Goal: Information Seeking & Learning: Learn about a topic

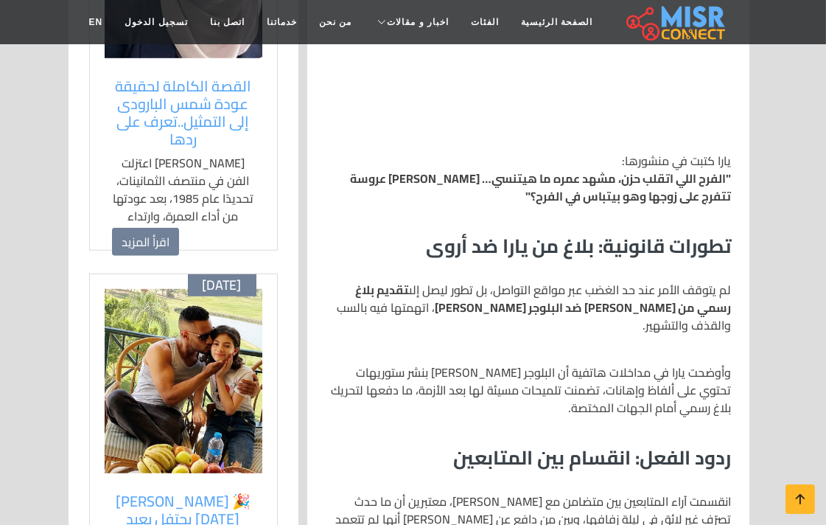
scroll to position [1473, 0]
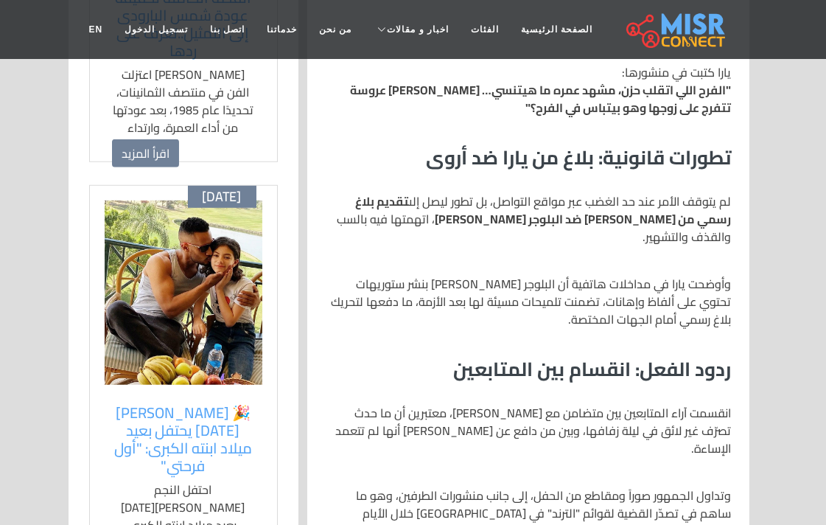
click at [578, 275] on p "وأوضحت يارا في مداخلات هاتفية أن البلوجر [PERSON_NAME] بنشر ستوريهات تحتوي على …" at bounding box center [528, 301] width 407 height 53
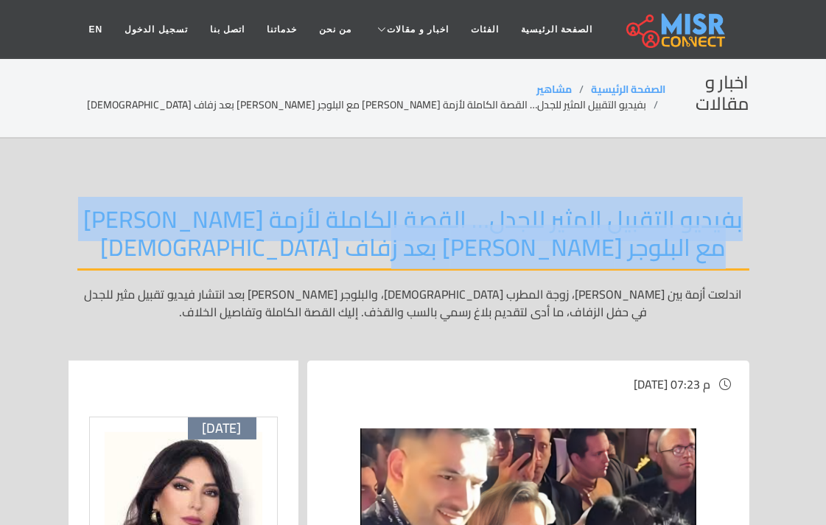
drag, startPoint x: 738, startPoint y: 197, endPoint x: 261, endPoint y: 232, distance: 478.6
click at [261, 232] on h2 "بفيديو التقبيل المثير للجدل… القصة الكاملة لأزمة [PERSON_NAME] مع البلوجر [PERS…" at bounding box center [413, 238] width 672 height 66
click at [664, 241] on h2 "بفيديو التقبيل المثير للجدل… القصة الكاملة لأزمة [PERSON_NAME] مع البلوجر [PERS…" at bounding box center [413, 238] width 672 height 66
drag, startPoint x: 692, startPoint y: 212, endPoint x: 197, endPoint y: 234, distance: 495.5
click at [218, 242] on h2 "بفيديو التقبيل المثير للجدل… القصة الكاملة لأزمة [PERSON_NAME] مع البلوجر [PERS…" at bounding box center [413, 238] width 672 height 66
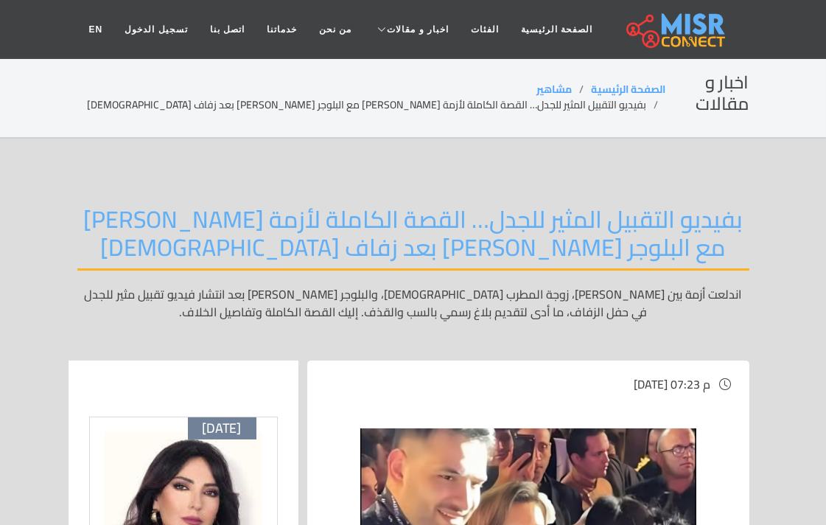
click at [443, 285] on p "اندلعت أزمة بين [PERSON_NAME]، زوجة المطرب [DEMOGRAPHIC_DATA]، والبلوجر [PERSON…" at bounding box center [413, 311] width 672 height 53
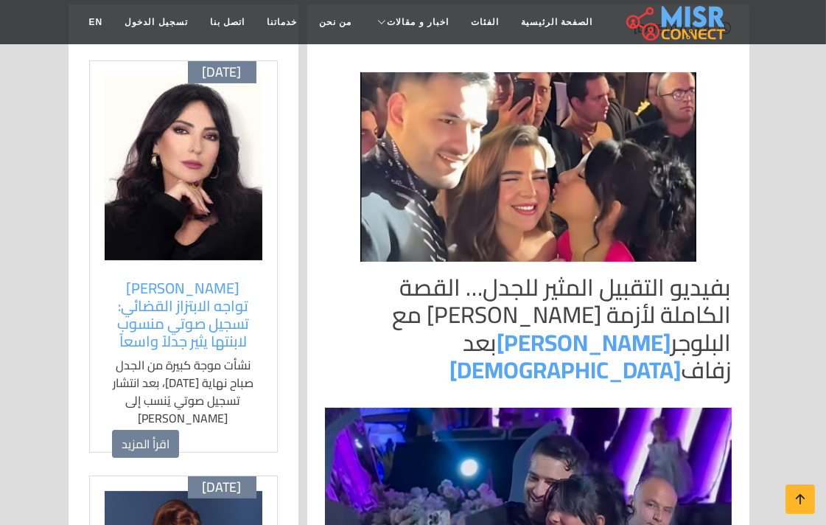
scroll to position [327, 0]
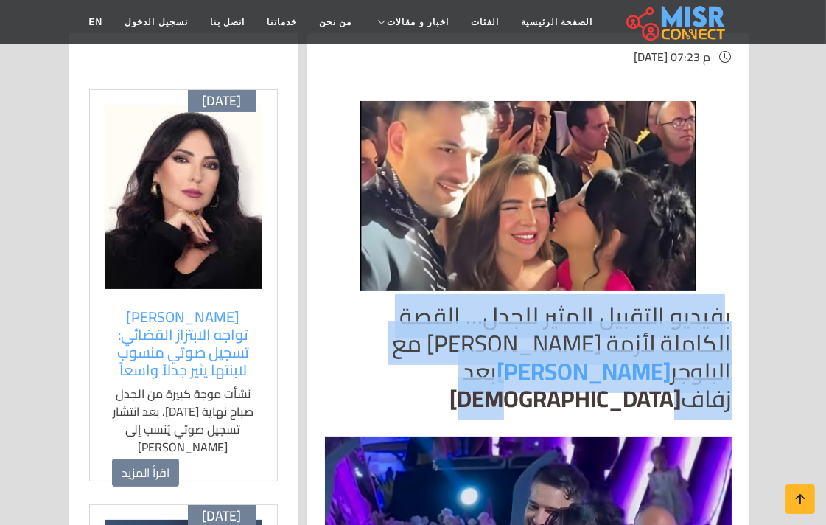
drag, startPoint x: 727, startPoint y: 292, endPoint x: 619, endPoint y: 335, distance: 116.7
click at [616, 337] on h2 "بفيديو التقبيل المثير للجدل… القصة الكاملة لأزمة يارا تامر مع البلوجر أروى قاسم…" at bounding box center [528, 357] width 407 height 111
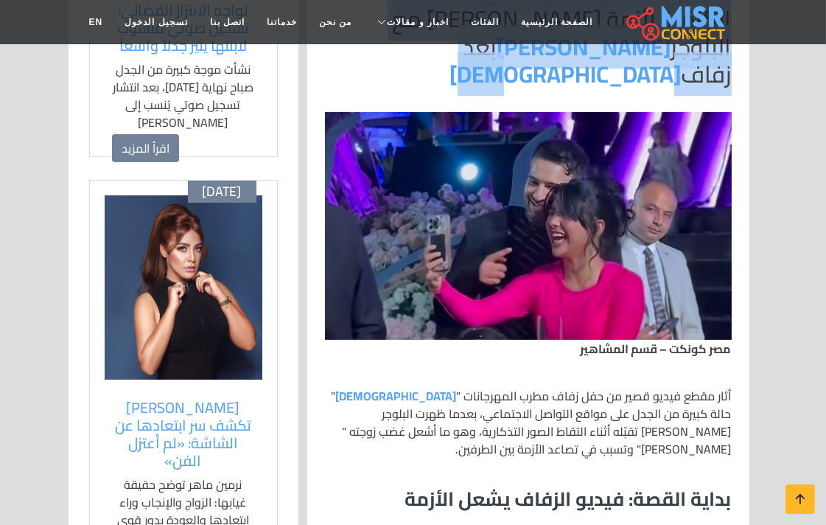
scroll to position [818, 0]
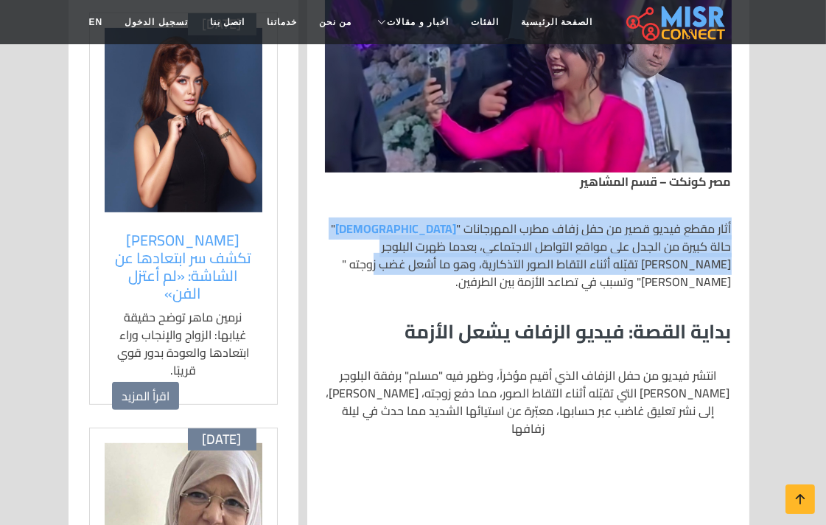
drag, startPoint x: 732, startPoint y: 177, endPoint x: 652, endPoint y: 243, distance: 104.1
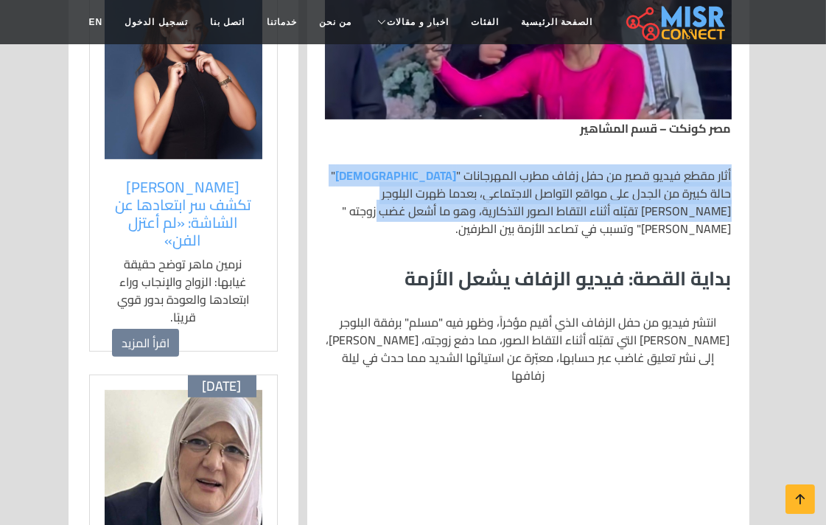
scroll to position [900, 0]
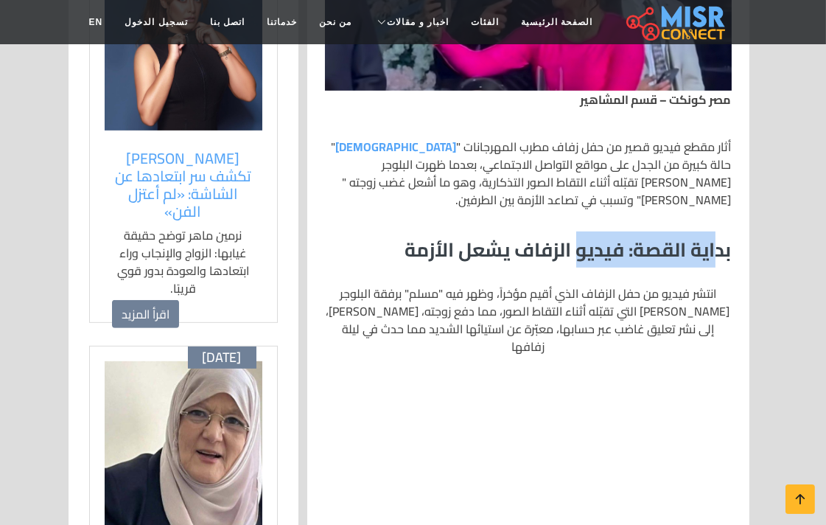
drag, startPoint x: 715, startPoint y: 207, endPoint x: 575, endPoint y: 211, distance: 139.3
click at [575, 238] on h3 "بداية القصة: فيديو الزفاف يشعل الأزمة" at bounding box center [528, 249] width 407 height 23
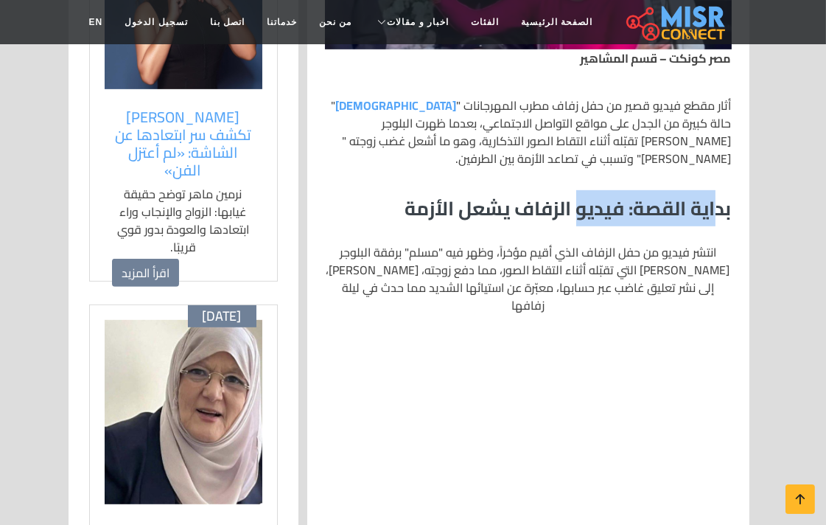
scroll to position [982, 0]
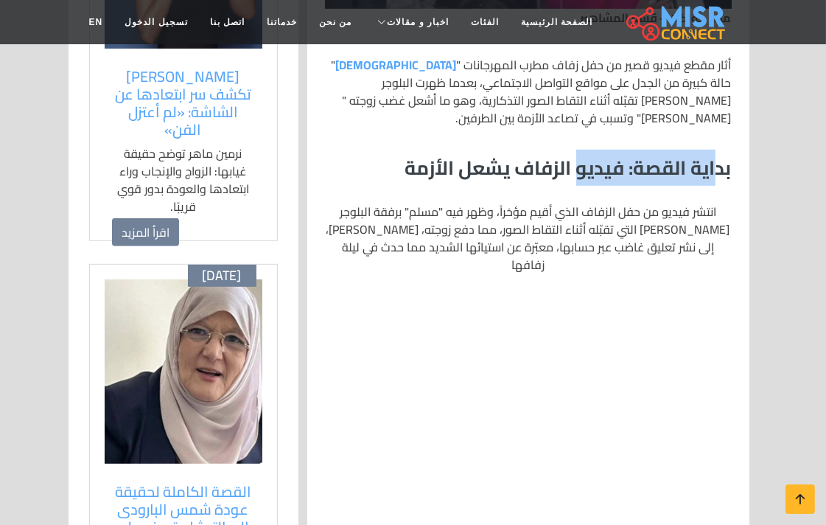
click at [672, 156] on h3 "بداية القصة: فيديو الزفاف يشعل الأزمة" at bounding box center [528, 167] width 407 height 23
drag, startPoint x: 626, startPoint y: 125, endPoint x: 750, endPoint y: 107, distance: 125.1
click at [642, 156] on h3 "بداية القصة: فيديو الزفاف يشعل الأزمة" at bounding box center [528, 167] width 407 height 23
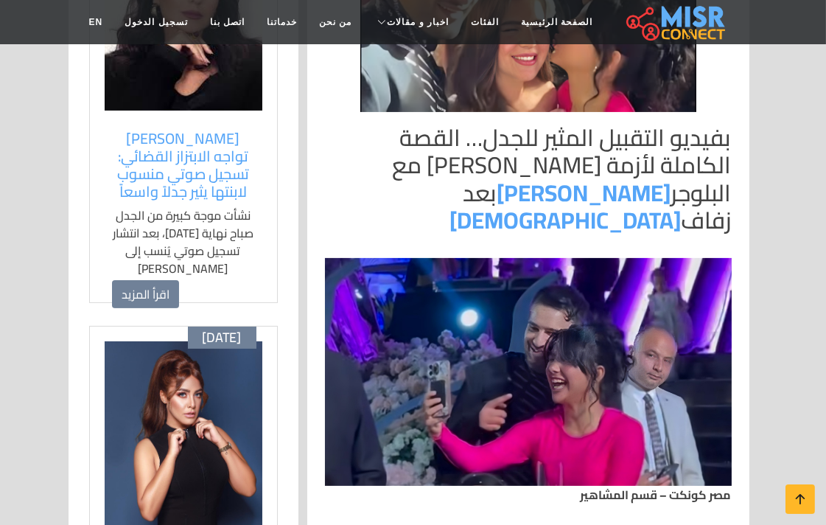
scroll to position [737, 0]
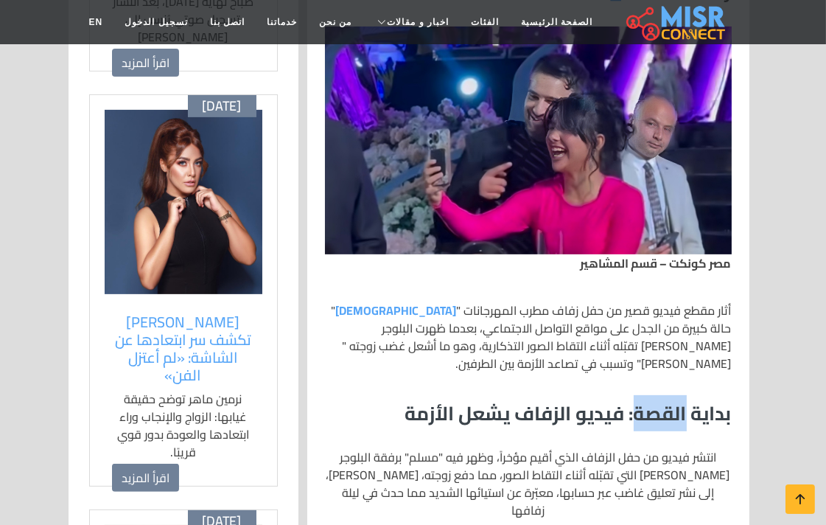
click at [687, 401] on h3 "بداية القصة: فيديو الزفاف يشعل الأزمة" at bounding box center [528, 412] width 407 height 23
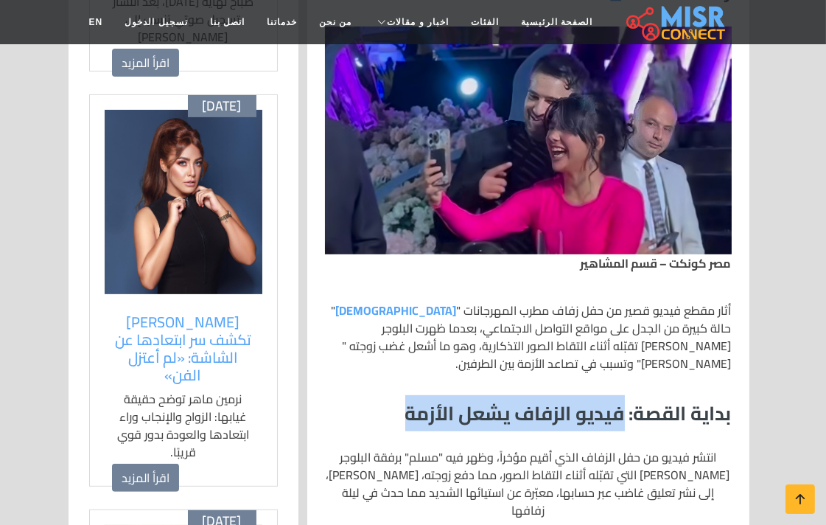
drag, startPoint x: 619, startPoint y: 355, endPoint x: 379, endPoint y: 359, distance: 239.5
click at [379, 401] on h3 "بداية القصة: فيديو الزفاف يشعل الأزمة" at bounding box center [528, 412] width 407 height 23
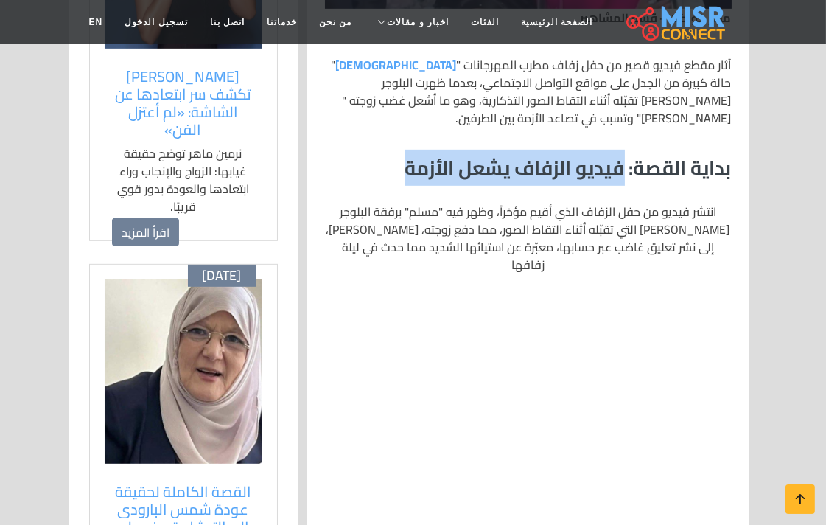
scroll to position [1227, 0]
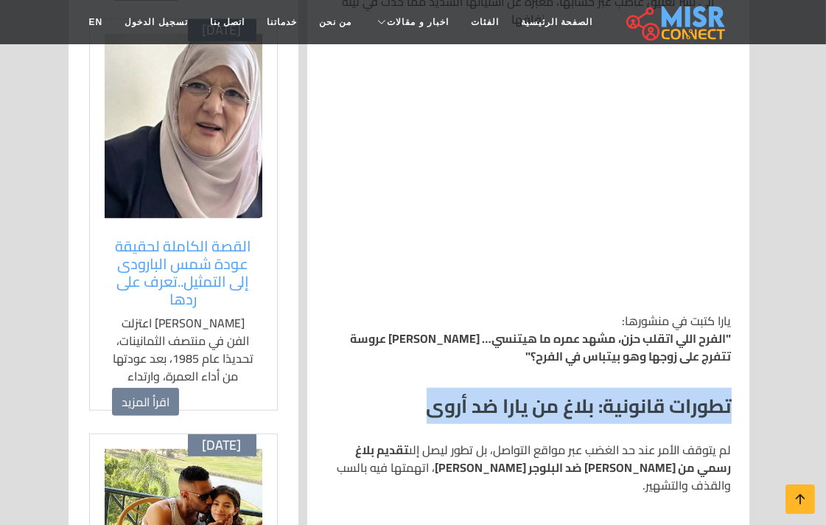
drag, startPoint x: 691, startPoint y: 340, endPoint x: 418, endPoint y: 340, distance: 272.6
click at [418, 394] on h3 "تطورات قانونية: بلاغ من يارا ضد أروى" at bounding box center [528, 405] width 407 height 23
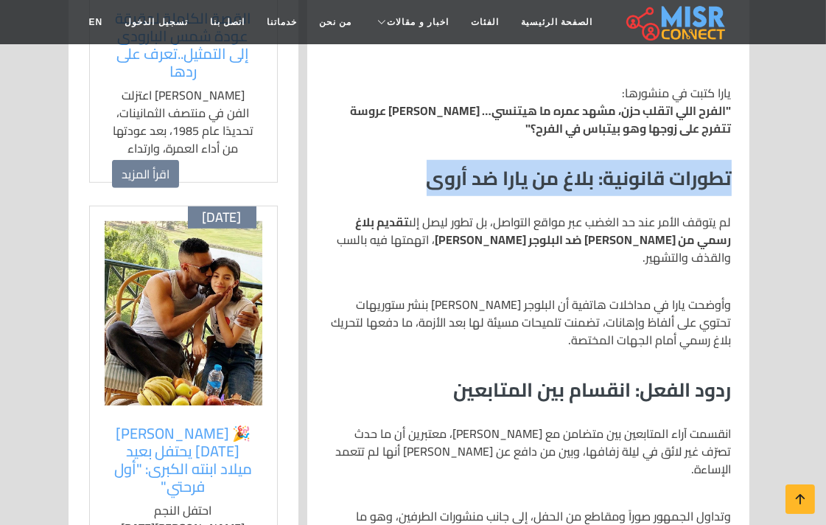
scroll to position [1473, 0]
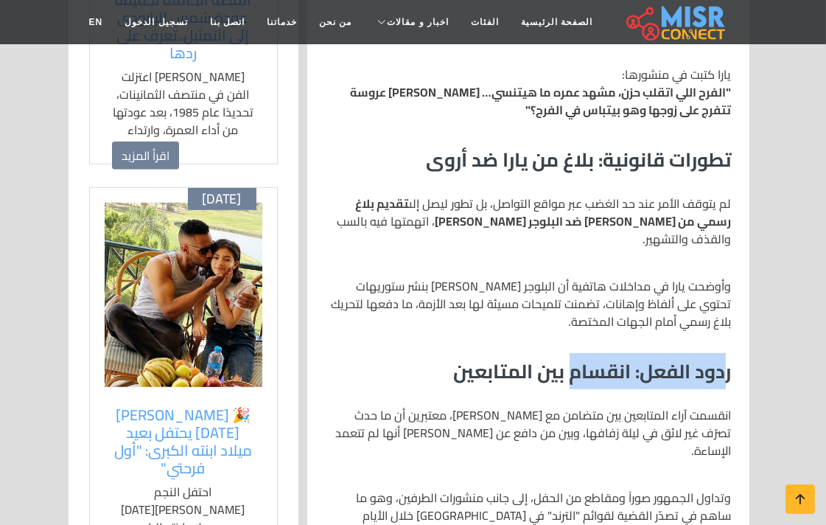
drag, startPoint x: 588, startPoint y: 290, endPoint x: 569, endPoint y: 290, distance: 19.2
click at [569, 359] on h3 "ردود الفعل: انقسام بين المتابعين" at bounding box center [528, 370] width 407 height 23
click at [671, 359] on h3 "ردود الفعل: انقسام بين المتابعين" at bounding box center [528, 370] width 407 height 23
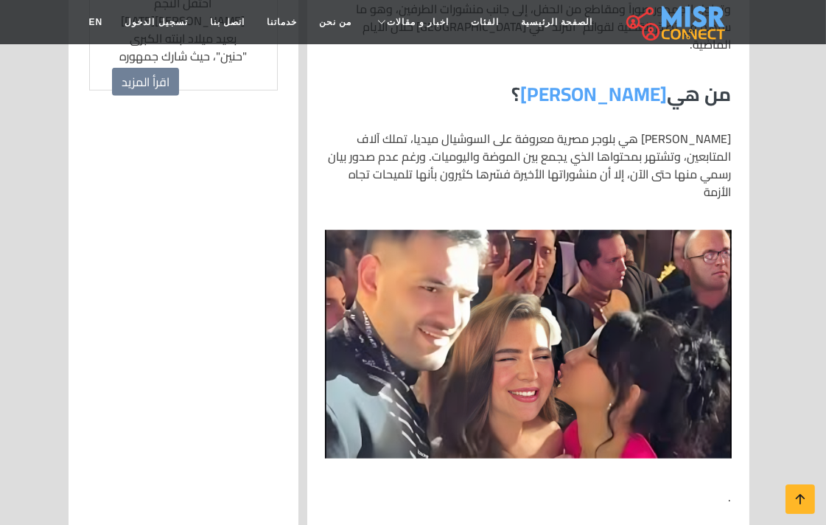
scroll to position [1800, 0]
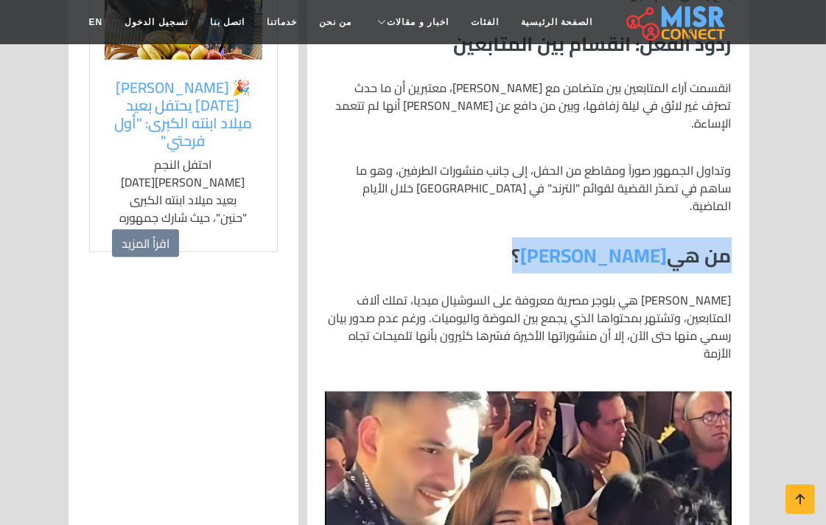
drag, startPoint x: 629, startPoint y: 140, endPoint x: 740, endPoint y: 136, distance: 110.6
click at [740, 136] on div "بفيديو التقبيل المثير للجدل… القصة الكاملة لأزمة يارا تامر مع البلوجر أروى قاسم…" at bounding box center [528, 204] width 424 height 2774
copy h3 "من هي أروى قاسم ؟"
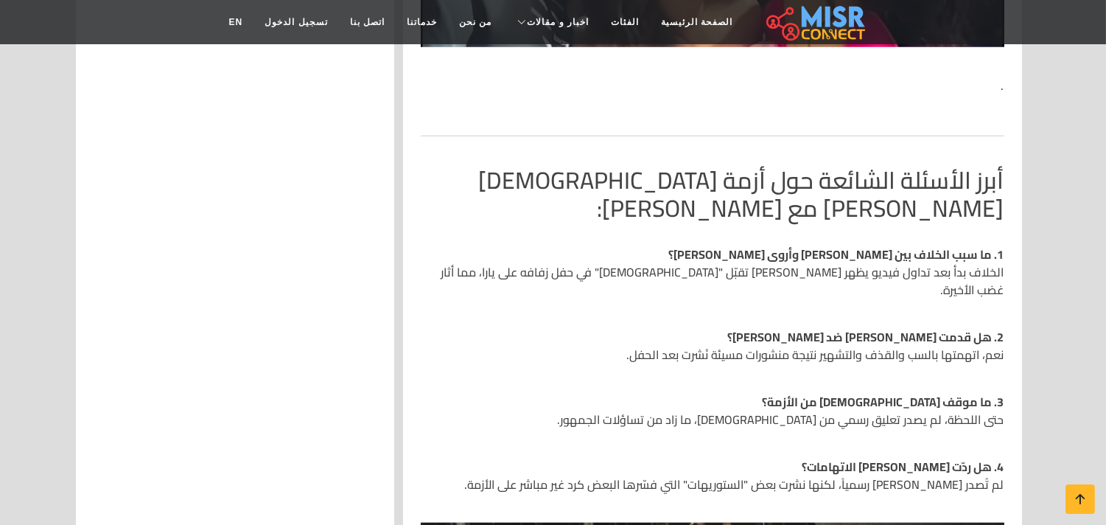
scroll to position [2292, 0]
